Goal: Task Accomplishment & Management: Complete application form

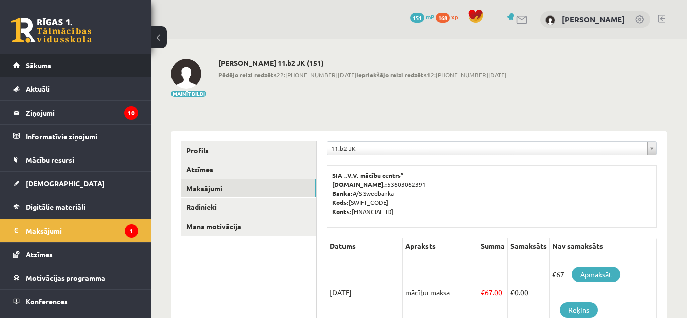
click at [40, 73] on link "Sākums" at bounding box center [75, 65] width 125 height 23
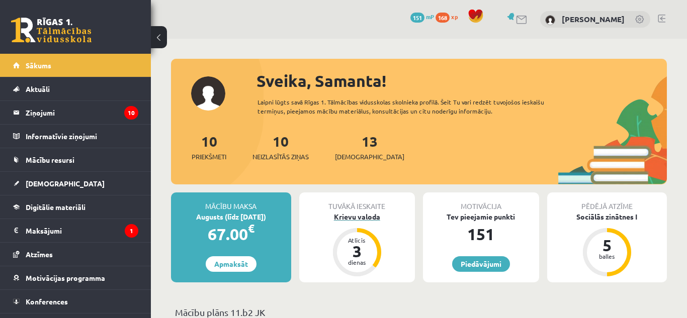
click at [363, 217] on div "Krievu valoda" at bounding box center [357, 217] width 116 height 11
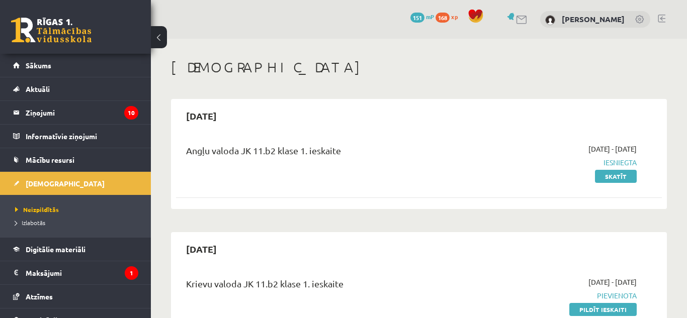
click at [616, 250] on div "2025-09-19" at bounding box center [419, 249] width 486 height 24
click at [581, 312] on link "Pildīt ieskaiti" at bounding box center [602, 309] width 67 height 13
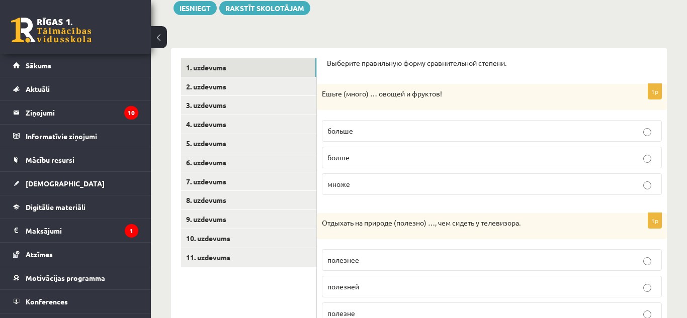
scroll to position [121, 0]
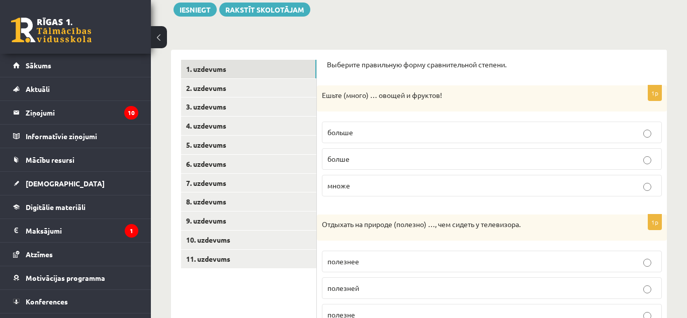
click at [360, 133] on p "больше" at bounding box center [491, 132] width 329 height 11
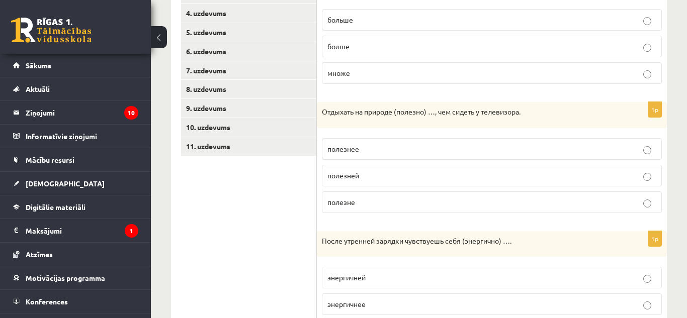
scroll to position [235, 0]
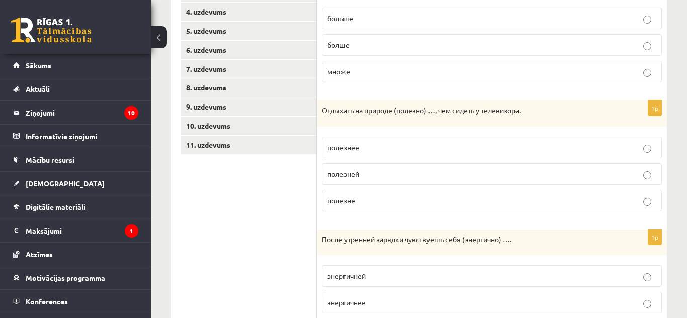
click at [366, 146] on p "полезнее" at bounding box center [491, 147] width 329 height 11
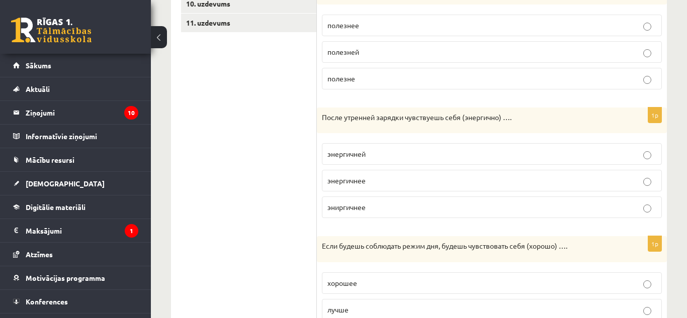
scroll to position [359, 0]
click at [382, 153] on p "энергичней" at bounding box center [491, 152] width 329 height 11
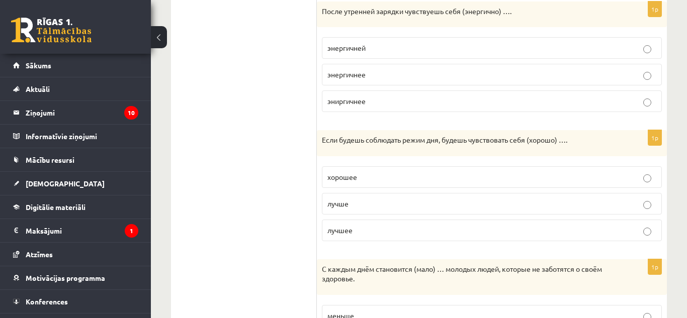
scroll to position [465, 0]
click at [465, 204] on p "лучше" at bounding box center [491, 202] width 329 height 11
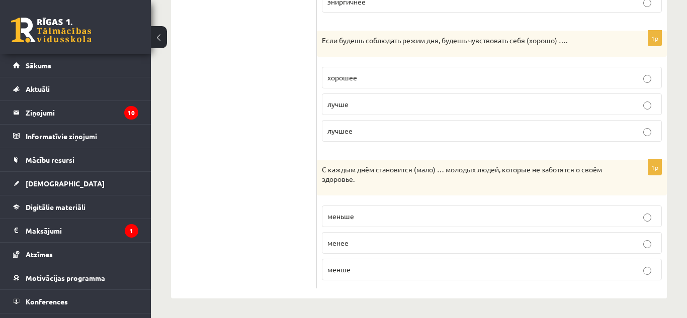
scroll to position [564, 0]
click at [533, 268] on p "менше" at bounding box center [491, 269] width 329 height 11
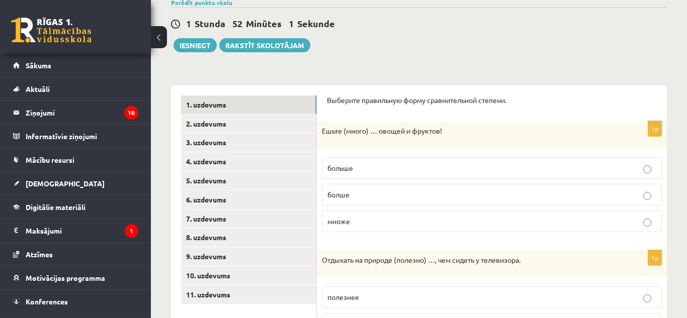
scroll to position [87, 0]
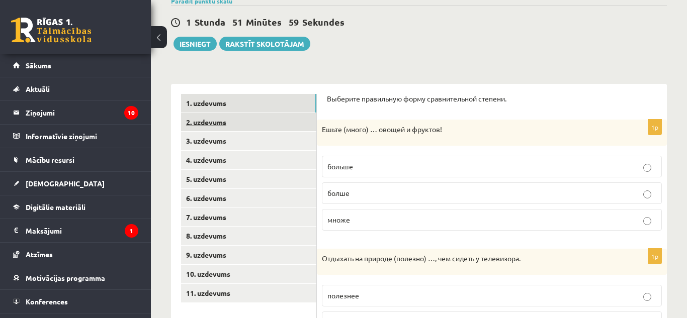
click at [241, 129] on link "2. uzdevums" at bounding box center [248, 122] width 135 height 19
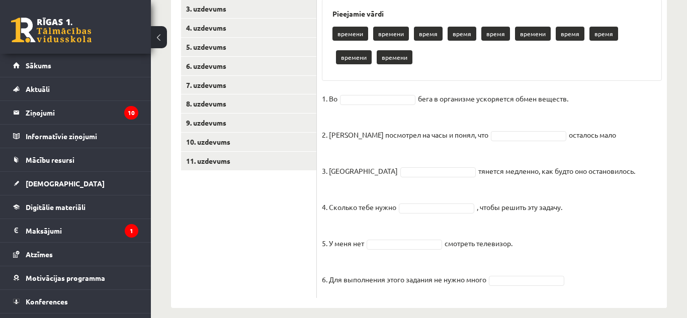
scroll to position [229, 0]
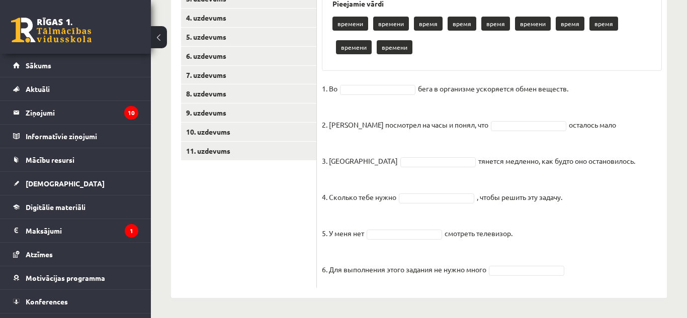
click at [401, 48] on p "времени" at bounding box center [395, 47] width 36 height 14
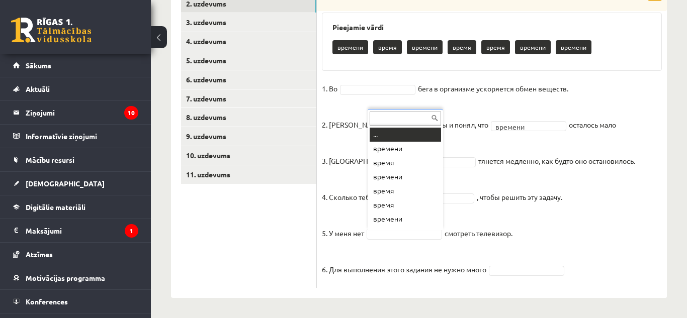
scroll to position [12, 0]
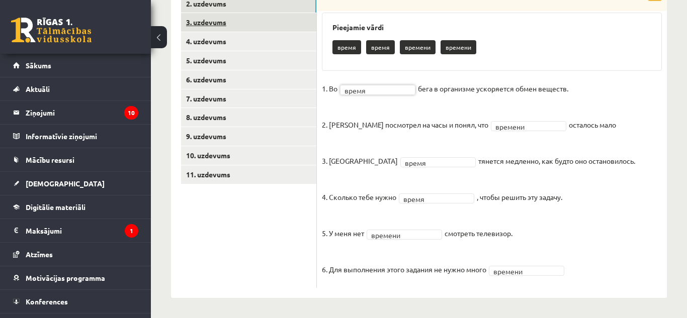
click at [235, 19] on link "3. uzdevums" at bounding box center [248, 22] width 135 height 19
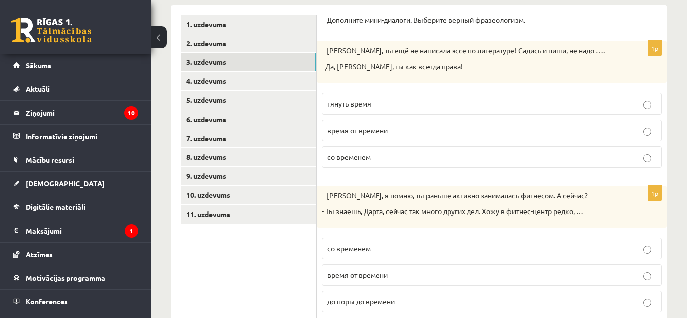
scroll to position [145, 0]
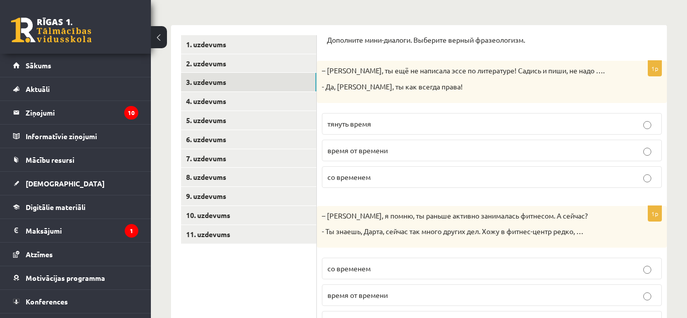
click at [518, 132] on label "тянуть время" at bounding box center [492, 124] width 340 height 22
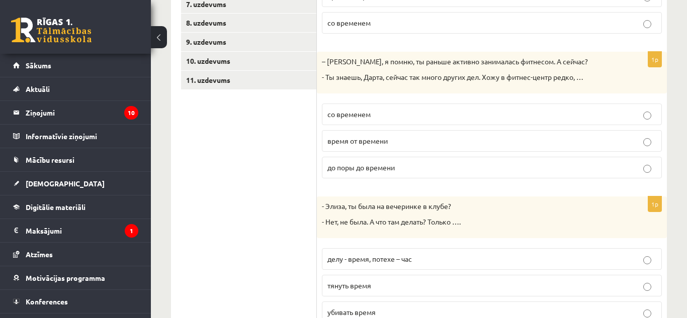
scroll to position [297, 0]
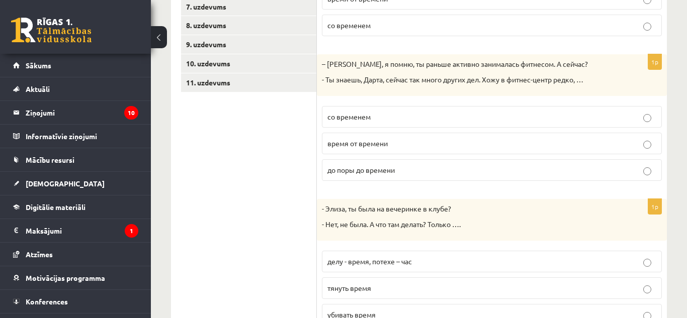
click at [513, 148] on p "время от времени" at bounding box center [491, 143] width 329 height 11
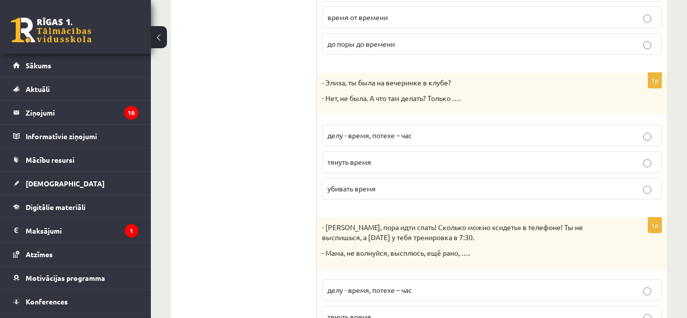
scroll to position [424, 0]
click at [548, 187] on p "убивать время" at bounding box center [491, 188] width 329 height 11
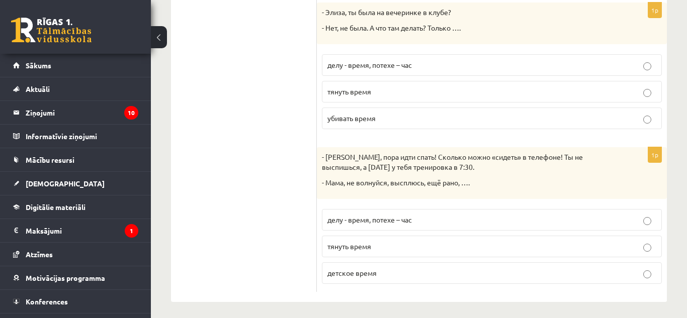
scroll to position [498, 0]
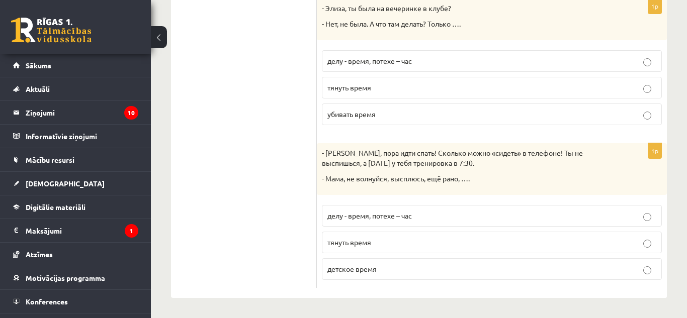
click at [379, 268] on p "детское время" at bounding box center [491, 269] width 329 height 11
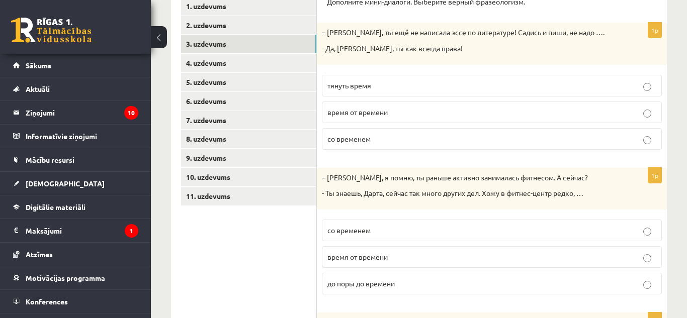
scroll to position [170, 0]
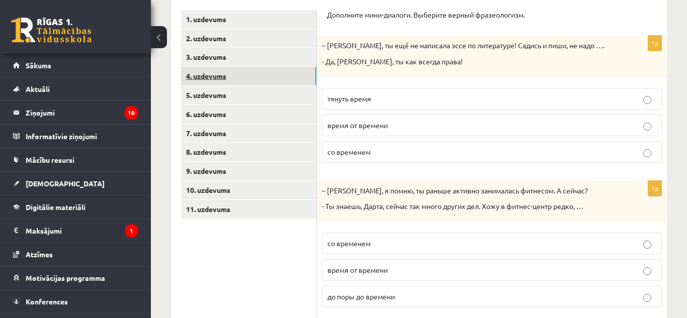
click at [292, 81] on link "4. uzdevums" at bounding box center [248, 76] width 135 height 19
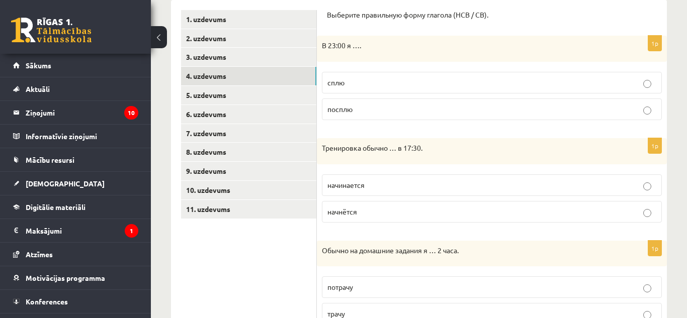
click at [389, 85] on p "сплю" at bounding box center [491, 82] width 329 height 11
click at [475, 189] on p "начинается" at bounding box center [491, 185] width 329 height 11
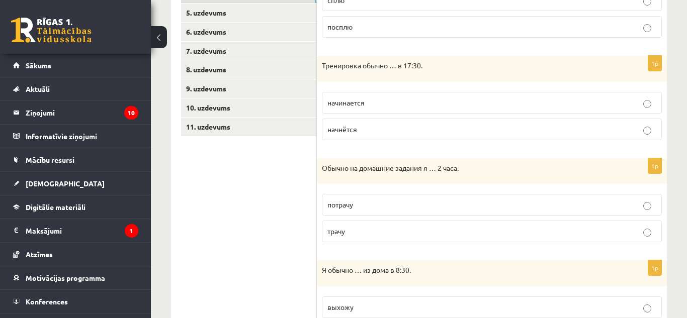
scroll to position [269, 0]
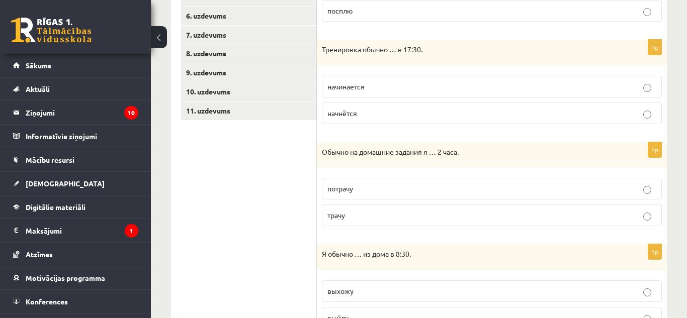
click at [436, 225] on label "трачу" at bounding box center [492, 216] width 340 height 22
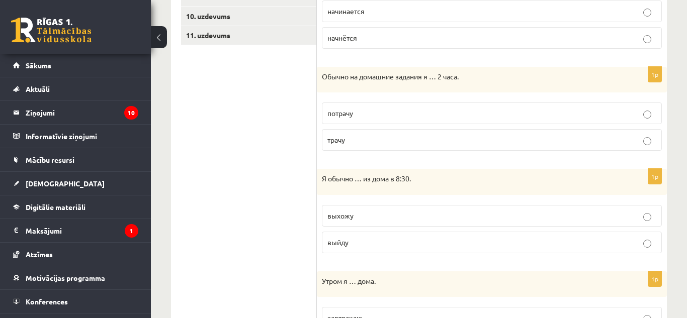
scroll to position [348, 0]
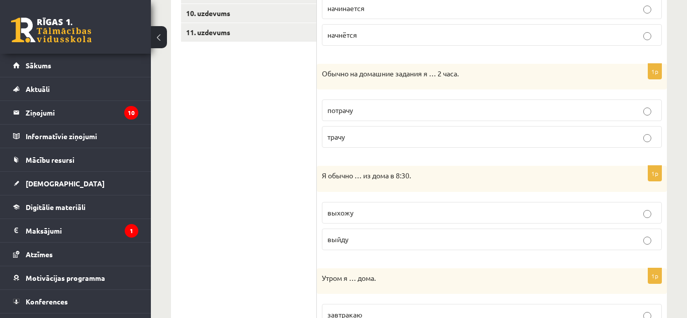
click at [441, 214] on p "выхожу" at bounding box center [491, 213] width 329 height 11
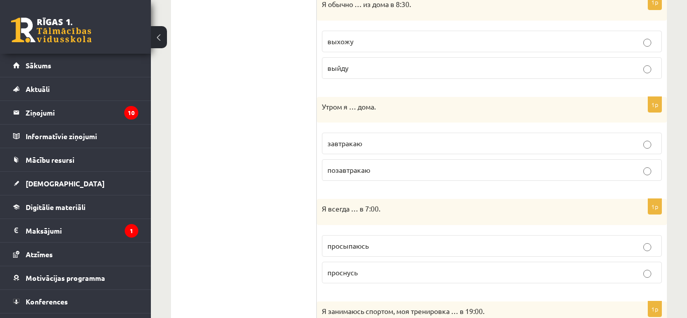
scroll to position [522, 0]
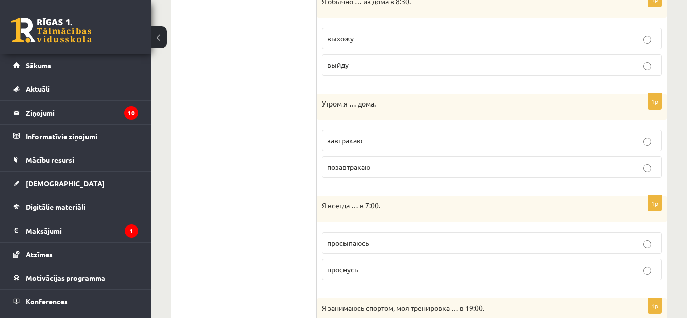
click at [458, 145] on p "завтракаю" at bounding box center [491, 140] width 329 height 11
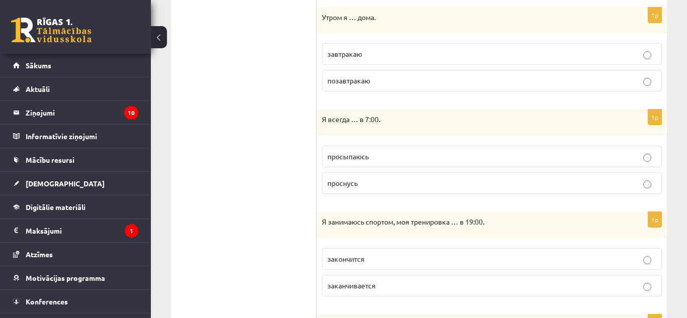
scroll to position [612, 0]
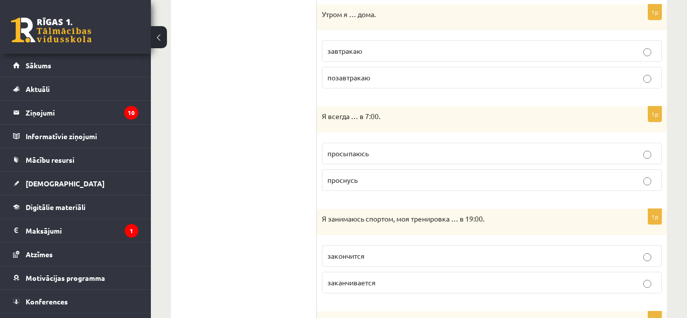
click at [498, 159] on p "просыпаюсь" at bounding box center [491, 153] width 329 height 11
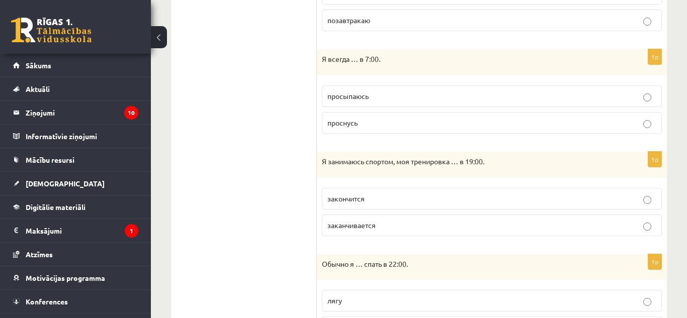
scroll to position [672, 0]
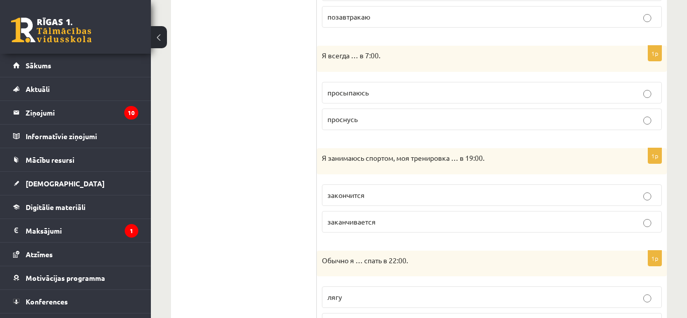
click at [468, 220] on p "заканчивается" at bounding box center [491, 222] width 329 height 11
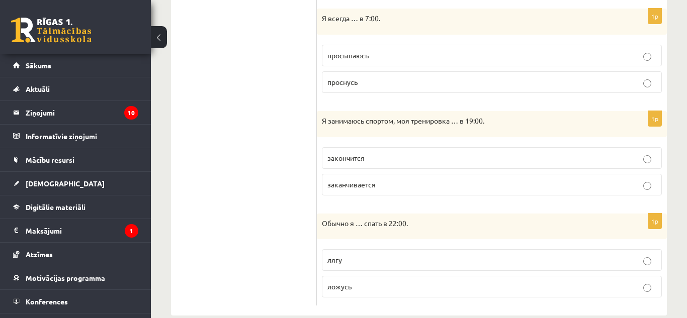
scroll to position [728, 0]
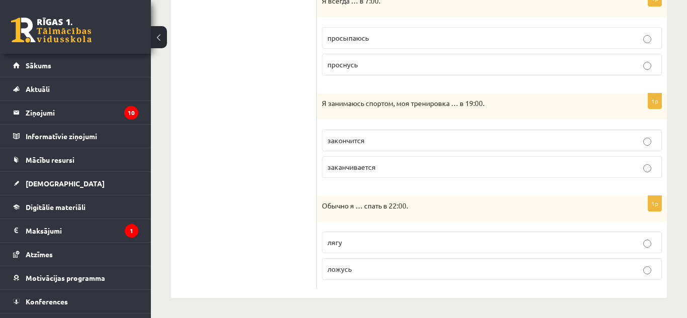
click at [467, 267] on p "ложусь" at bounding box center [491, 269] width 329 height 11
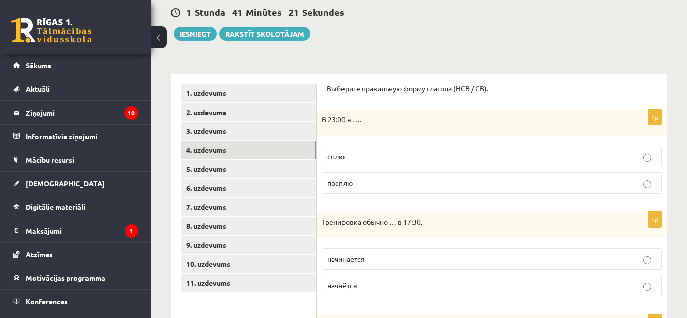
scroll to position [19, 0]
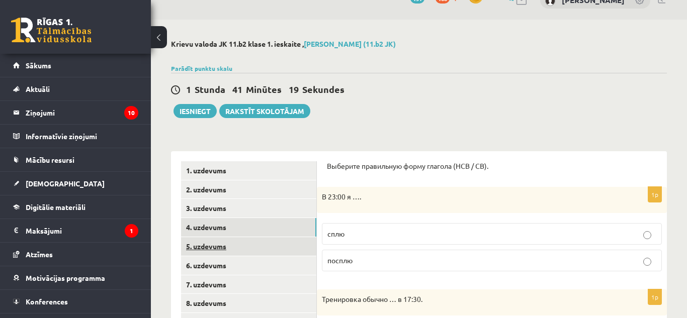
click at [261, 244] on link "5. uzdevums" at bounding box center [248, 246] width 135 height 19
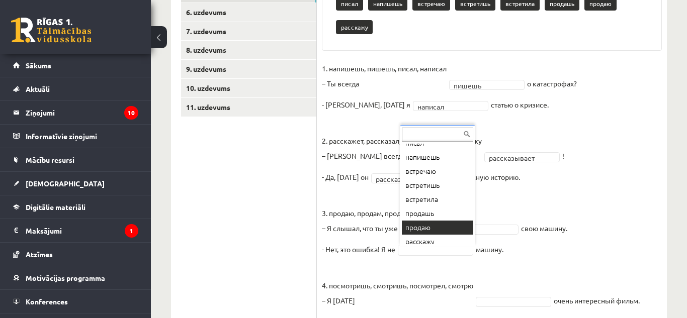
scroll to position [123, 0]
drag, startPoint x: 473, startPoint y: 173, endPoint x: 467, endPoint y: 228, distance: 55.6
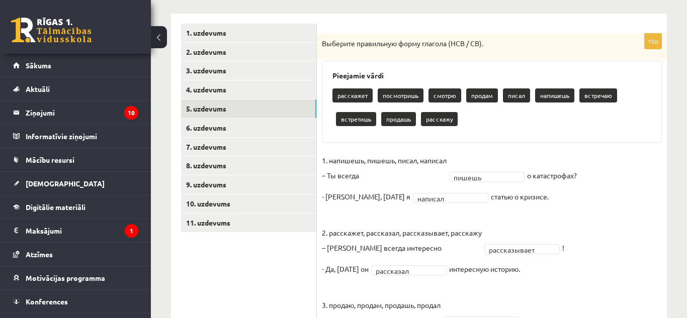
scroll to position [121, 0]
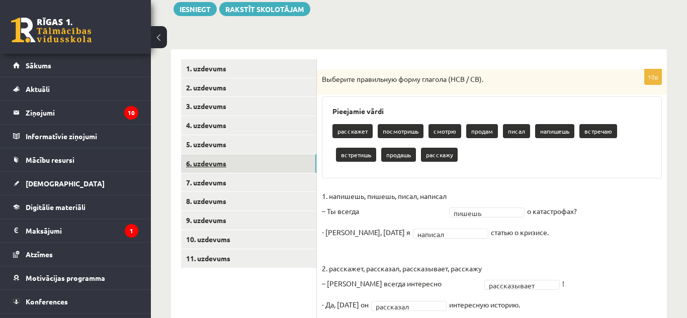
click at [286, 160] on link "6. uzdevums" at bounding box center [248, 163] width 135 height 19
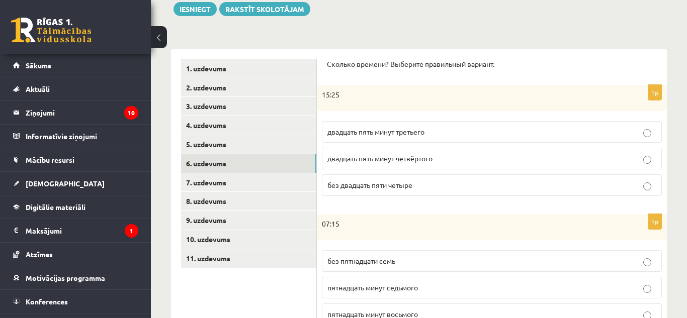
click at [389, 136] on span "двадцать пять минут третьего" at bounding box center [375, 131] width 97 height 9
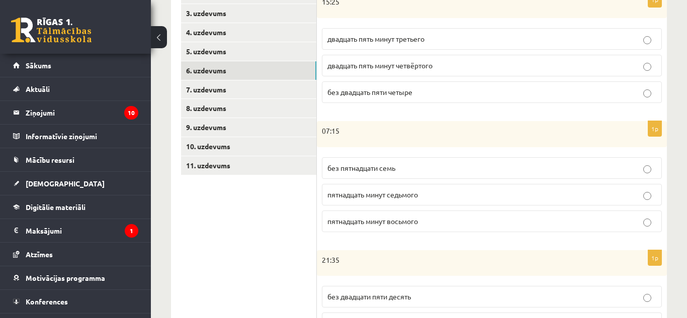
scroll to position [216, 0]
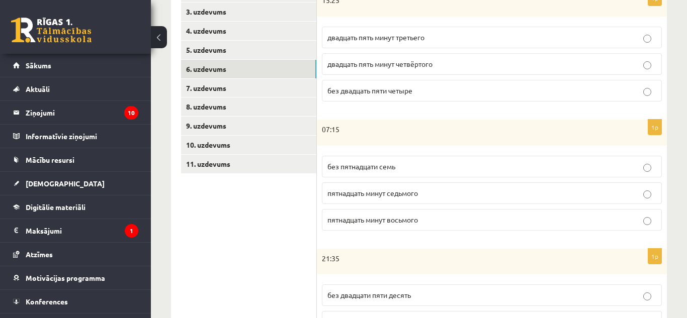
click at [509, 197] on p "пятнадцать минут седьмого" at bounding box center [491, 193] width 329 height 11
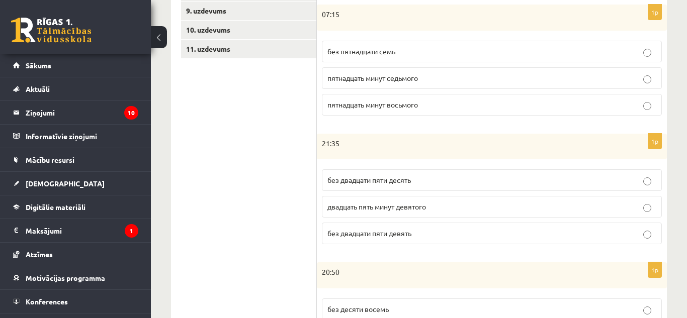
scroll to position [335, 0]
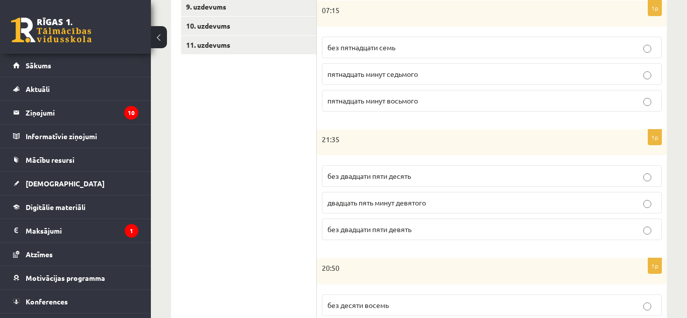
click at [587, 181] on p "без двадцати пяти десять" at bounding box center [491, 176] width 329 height 11
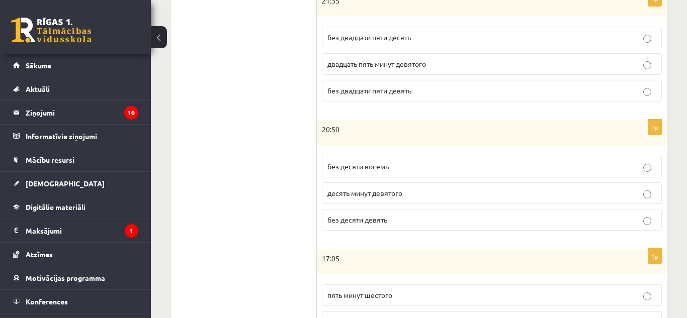
scroll to position [476, 0]
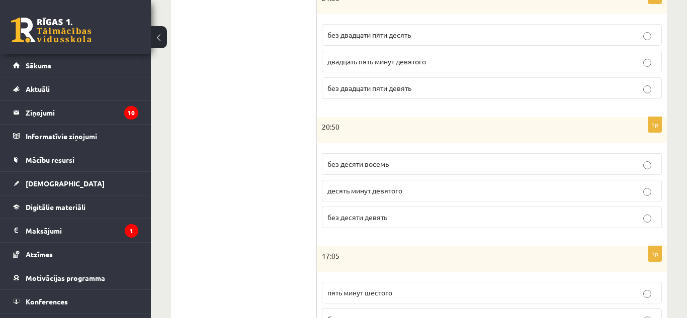
click at [524, 221] on p "без десяти девять" at bounding box center [491, 217] width 329 height 11
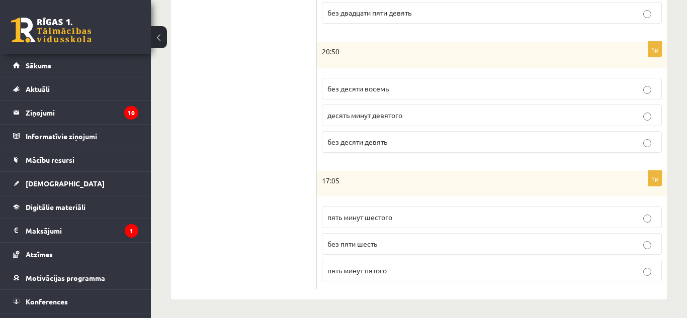
scroll to position [554, 0]
click at [518, 272] on p "пять минут пятого" at bounding box center [491, 269] width 329 height 11
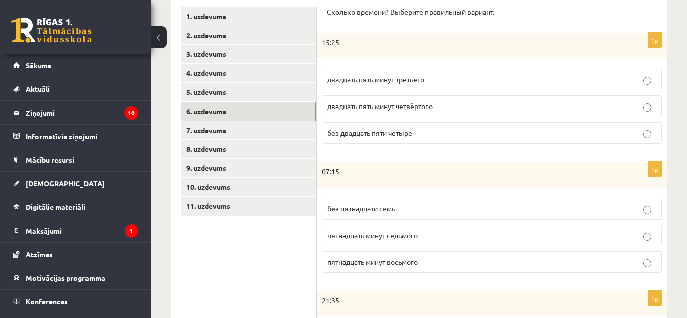
scroll to position [174, 0]
click at [304, 135] on link "7. uzdevums" at bounding box center [248, 130] width 135 height 19
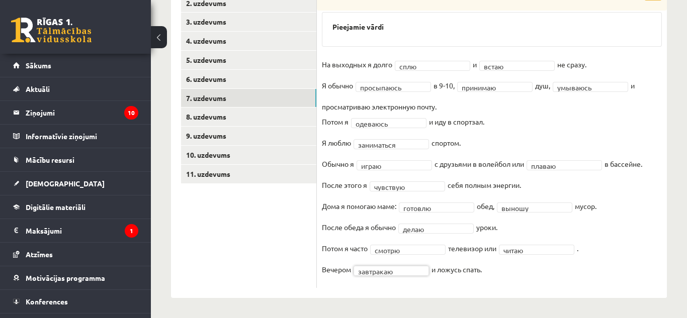
scroll to position [206, 0]
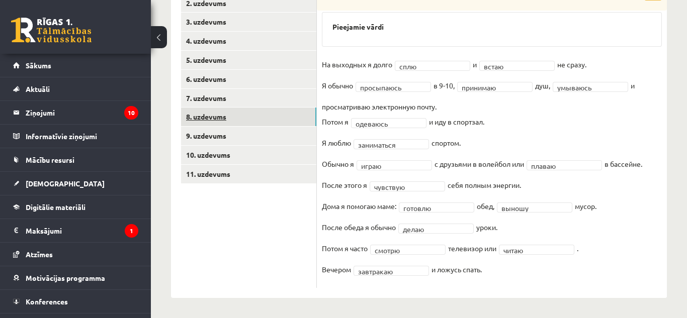
click at [265, 120] on link "8. uzdevums" at bounding box center [248, 117] width 135 height 19
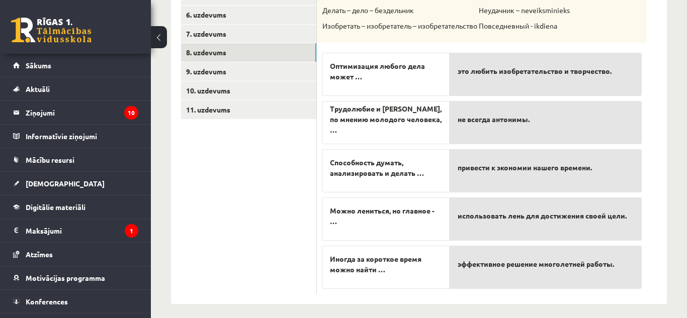
scroll to position [277, 0]
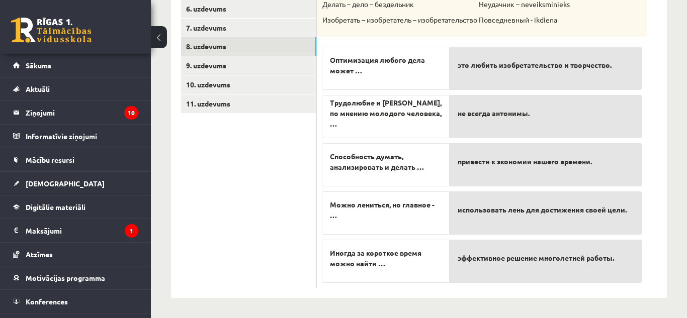
drag, startPoint x: 686, startPoint y: 121, endPoint x: 681, endPoint y: 157, distance: 36.0
drag, startPoint x: 433, startPoint y: 68, endPoint x: 448, endPoint y: 100, distance: 35.1
click at [448, 100] on div "Оптимизация любого дела может … Трудолюбие и лень, по мнению молодого человека,…" at bounding box center [386, 162] width 128 height 241
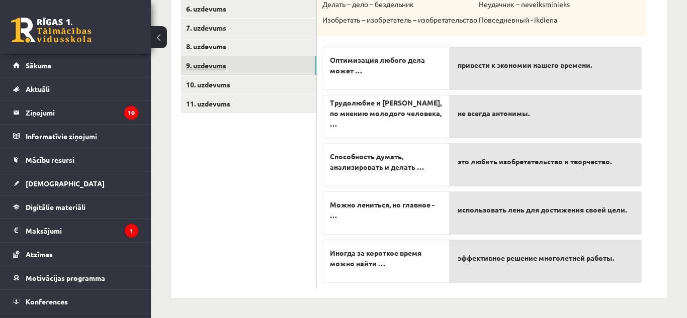
click at [215, 70] on link "9. uzdevums" at bounding box center [248, 65] width 135 height 19
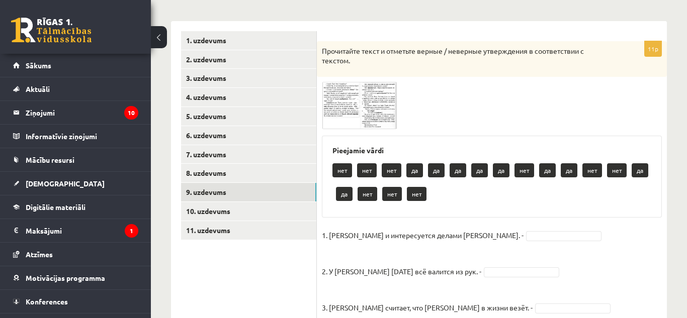
scroll to position [147, 0]
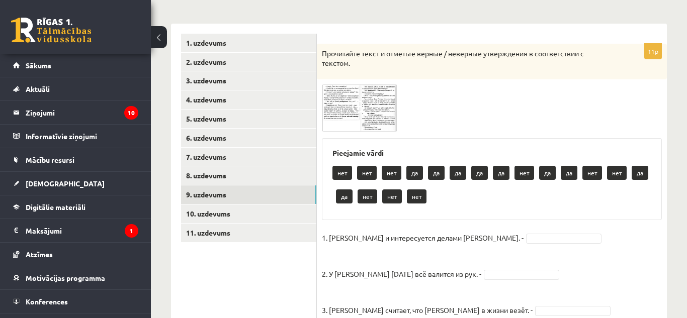
click at [349, 96] on img at bounding box center [359, 107] width 75 height 47
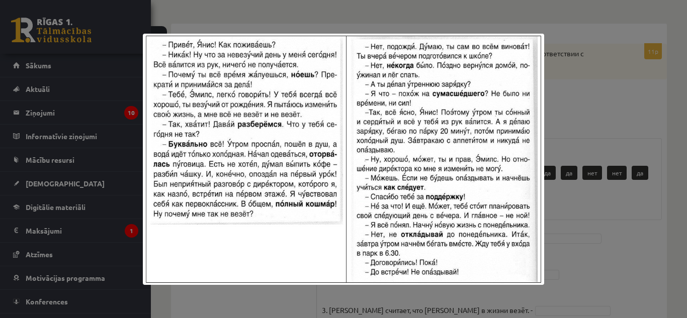
click at [593, 124] on div at bounding box center [343, 159] width 687 height 318
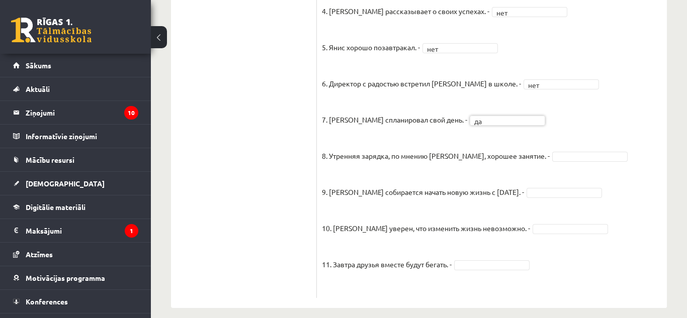
scroll to position [469, 0]
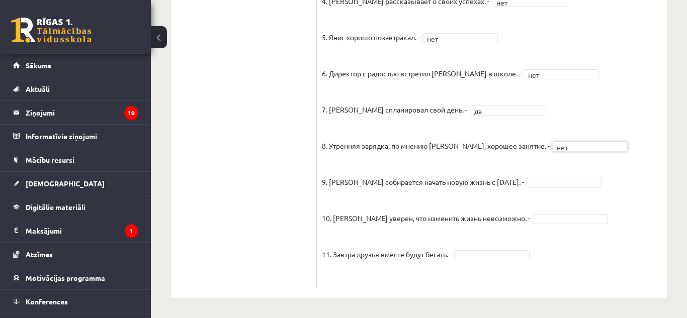
click at [472, 151] on p "8. Утренняя зарядка, по мнению [PERSON_NAME], хорошее занятие. -" at bounding box center [436, 138] width 228 height 30
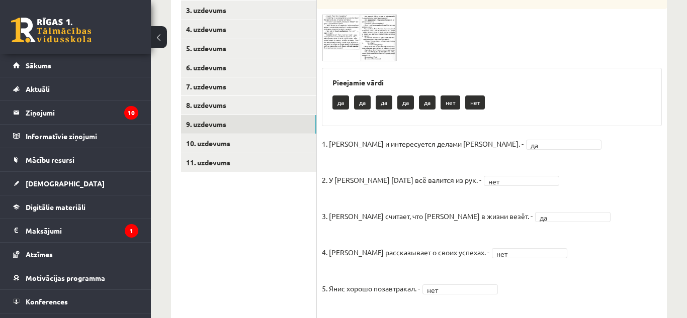
scroll to position [196, 0]
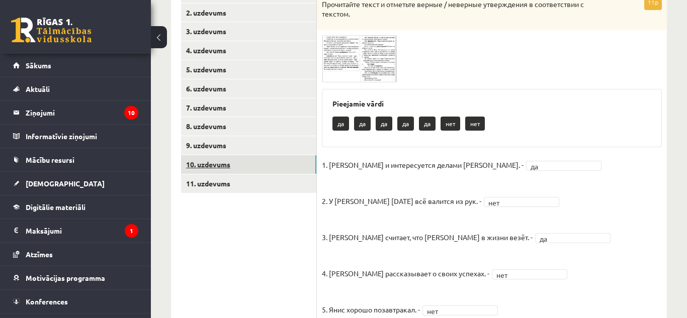
click at [250, 161] on link "10. uzdevums" at bounding box center [248, 164] width 135 height 19
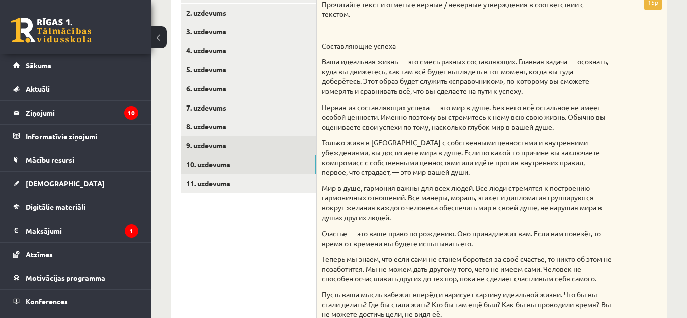
click at [253, 152] on link "9. uzdevums" at bounding box center [248, 145] width 135 height 19
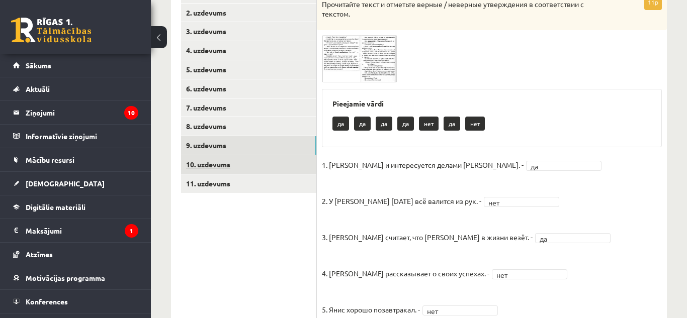
click at [249, 163] on link "10. uzdevums" at bounding box center [248, 164] width 135 height 19
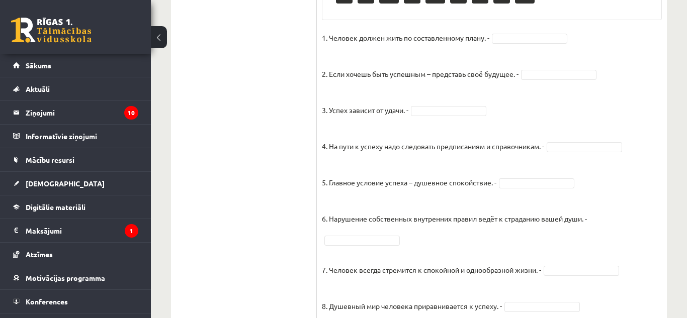
scroll to position [691, 0]
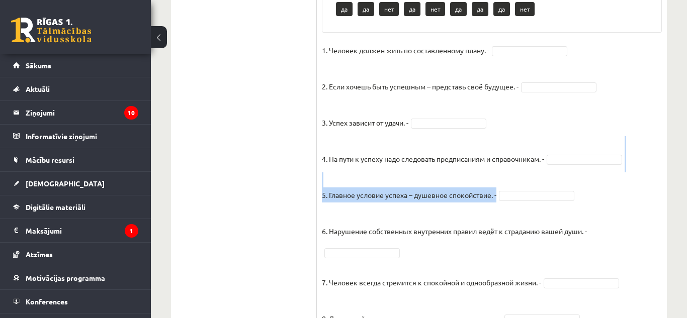
drag, startPoint x: 686, startPoint y: 75, endPoint x: 669, endPoint y: 174, distance: 100.5
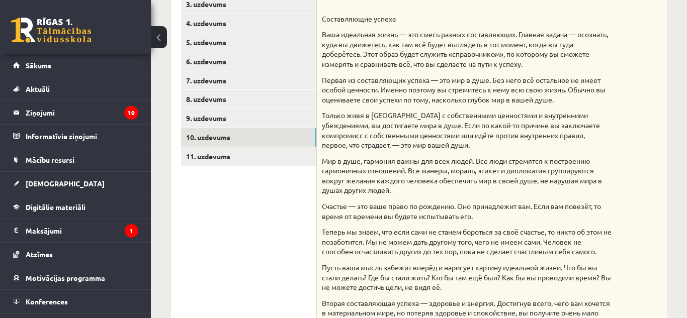
scroll to position [202, 0]
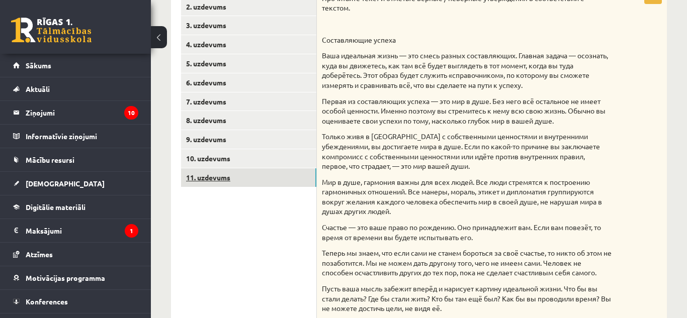
click at [267, 184] on link "11. uzdevums" at bounding box center [248, 177] width 135 height 19
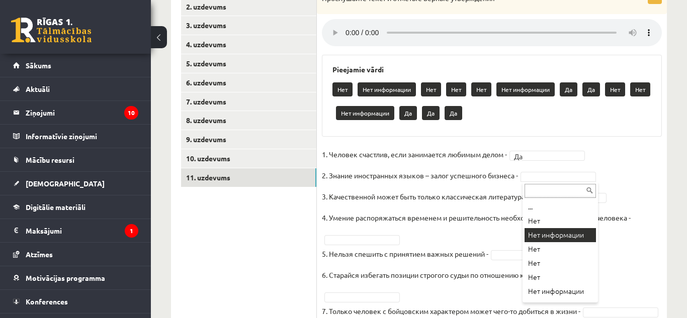
type input "*"
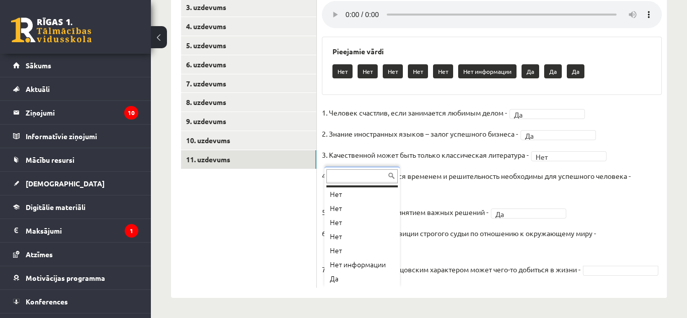
scroll to position [12, 0]
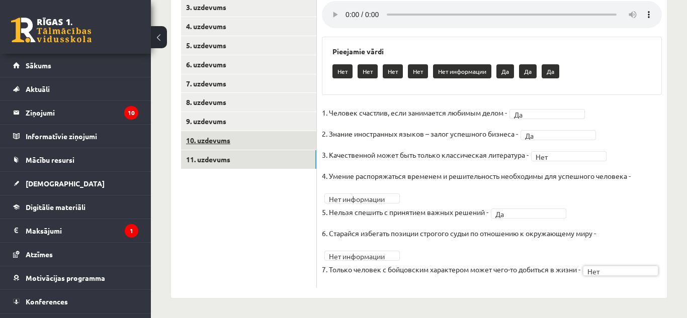
click at [275, 132] on link "10. uzdevums" at bounding box center [248, 140] width 135 height 19
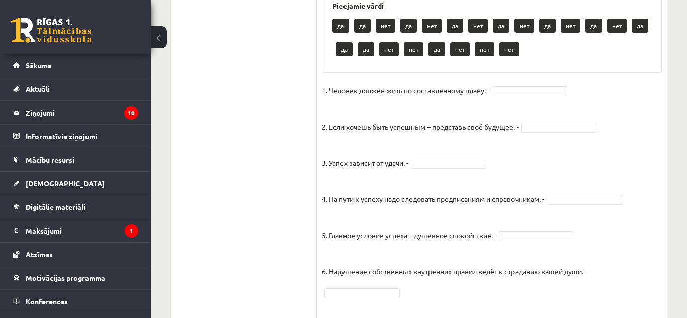
scroll to position [651, 0]
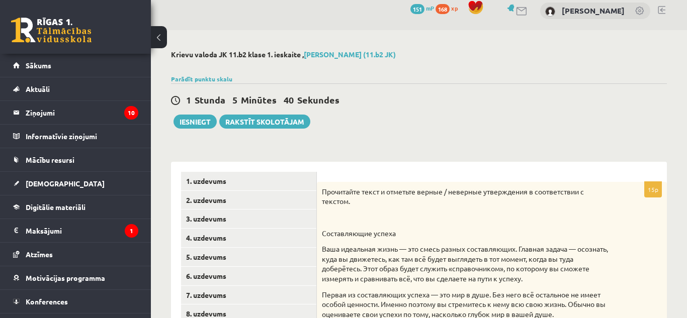
scroll to position [0, 0]
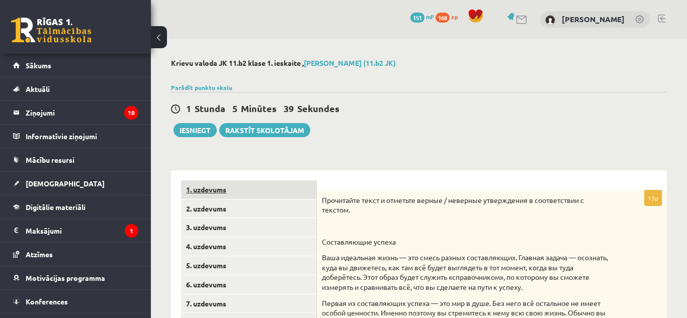
click at [268, 186] on link "1. uzdevums" at bounding box center [248, 190] width 135 height 19
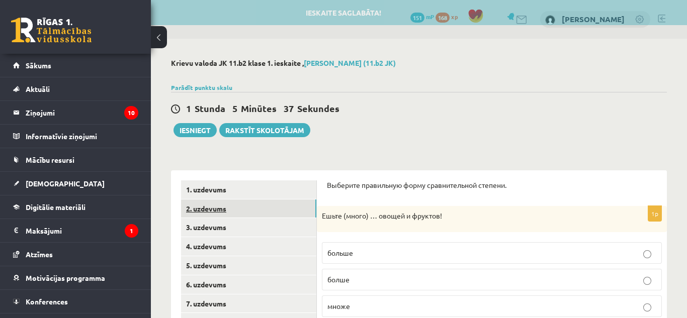
click at [262, 213] on link "2. uzdevums" at bounding box center [248, 209] width 135 height 19
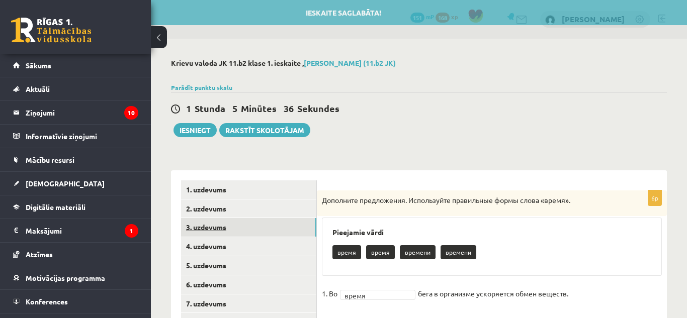
click at [249, 224] on link "3. uzdevums" at bounding box center [248, 227] width 135 height 19
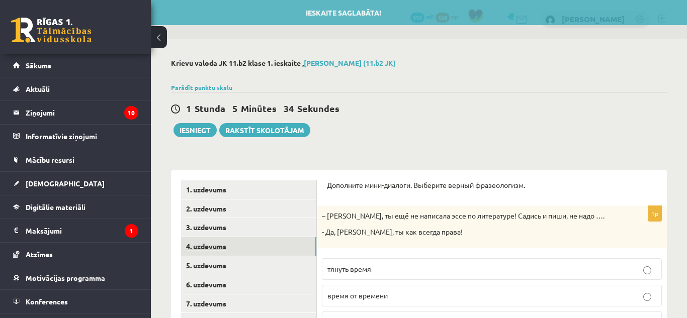
click at [243, 240] on link "4. uzdevums" at bounding box center [248, 246] width 135 height 19
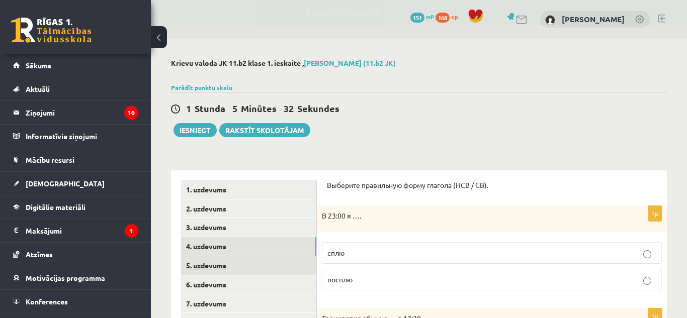
click at [237, 264] on link "5. uzdevums" at bounding box center [248, 265] width 135 height 19
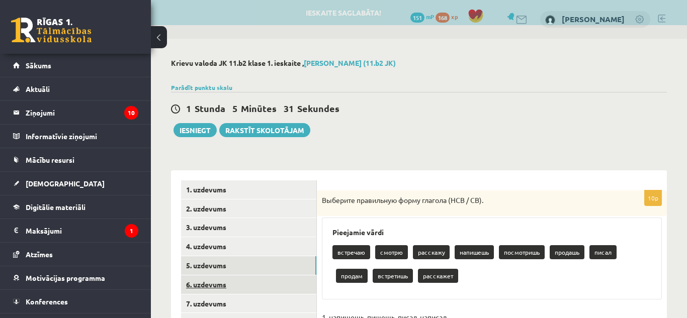
click at [229, 283] on link "6. uzdevums" at bounding box center [248, 285] width 135 height 19
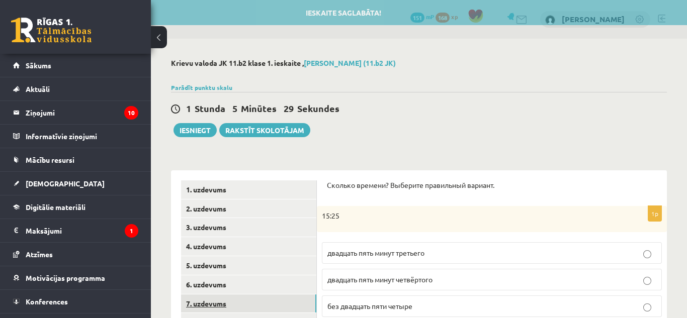
click at [226, 303] on link "7. uzdevums" at bounding box center [248, 304] width 135 height 19
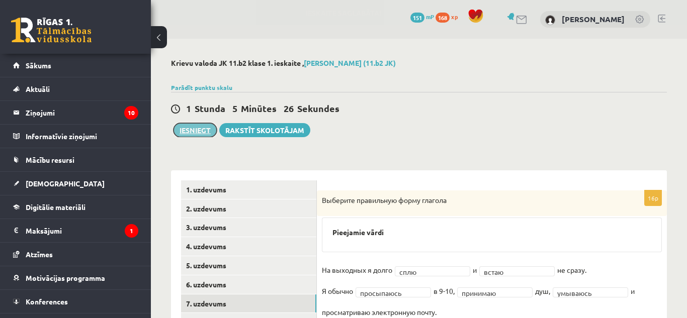
click at [203, 128] on button "Iesniegt" at bounding box center [195, 130] width 43 height 14
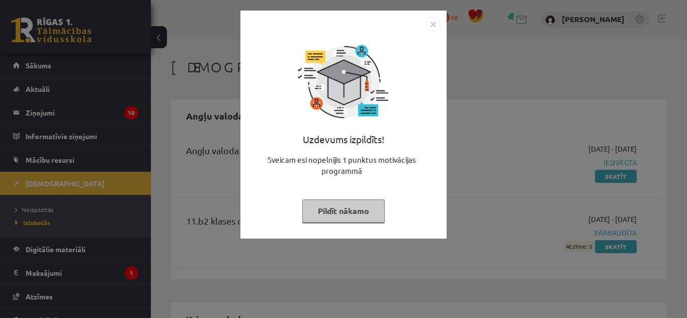
click at [365, 215] on button "Pildīt nākamo" at bounding box center [343, 211] width 82 height 23
